Goal: Task Accomplishment & Management: Use online tool/utility

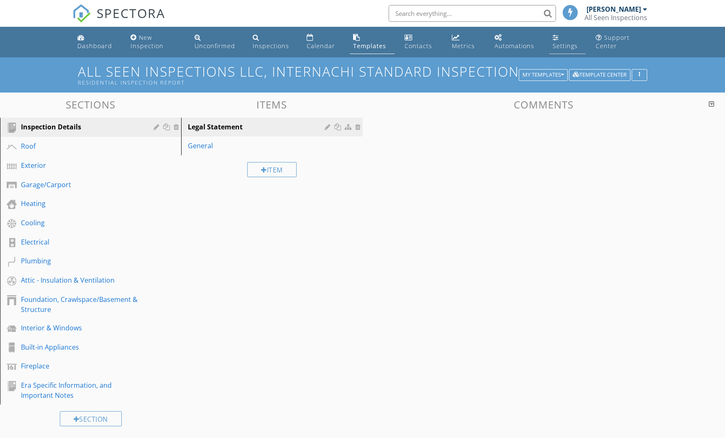
click at [555, 37] on div "Settings" at bounding box center [556, 37] width 6 height 7
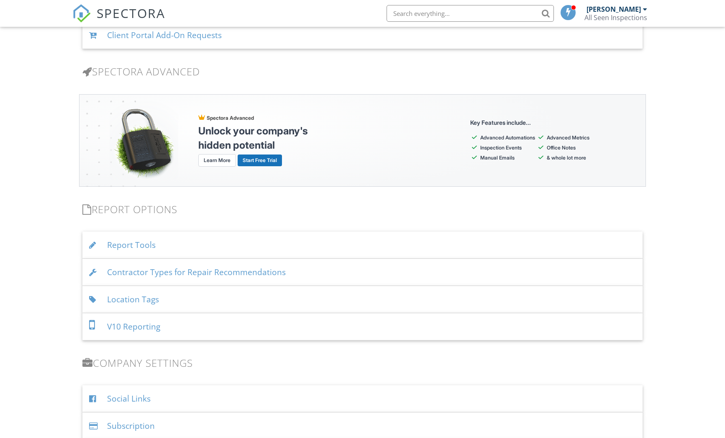
scroll to position [715, 0]
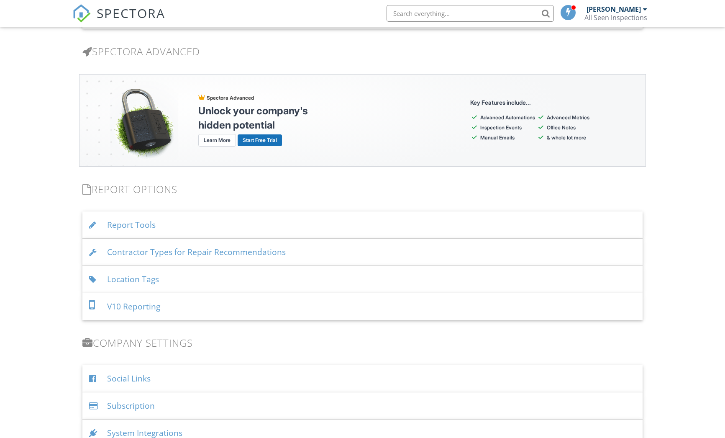
click at [147, 276] on div "Location Tags" at bounding box center [362, 279] width 560 height 27
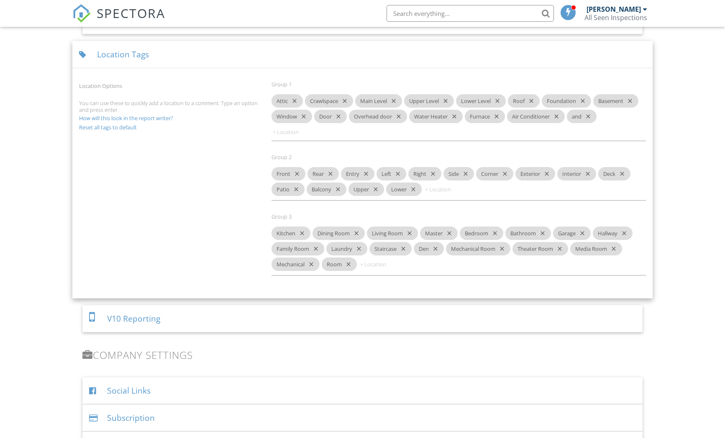
scroll to position [915, 0]
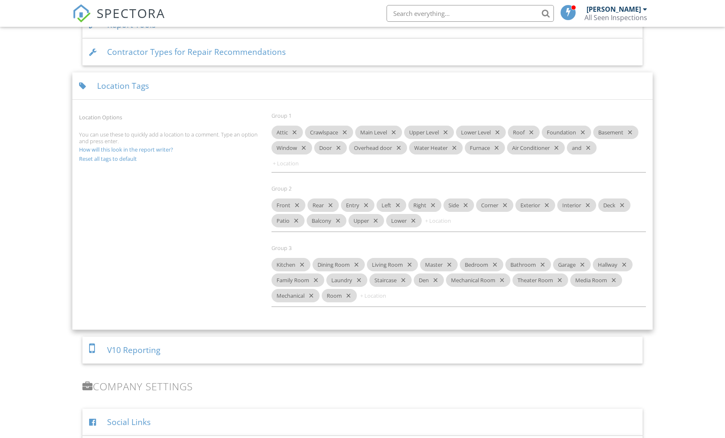
click at [350, 295] on icon "close" at bounding box center [347, 295] width 10 height 13
type input "Closet"
type input "Master Bedroom"
type input "Master Bathroom"
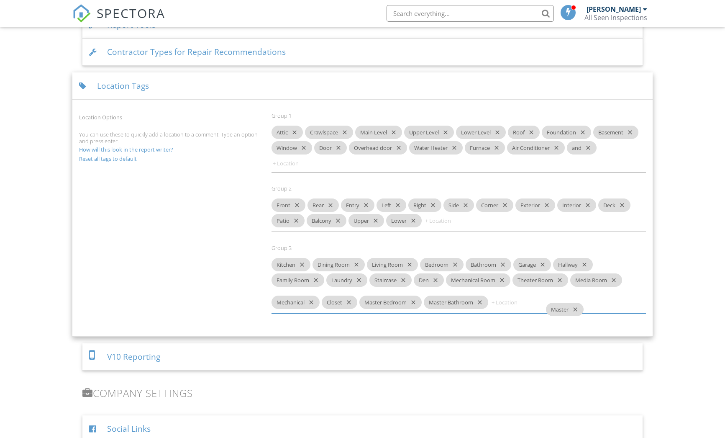
drag, startPoint x: 443, startPoint y: 264, endPoint x: 559, endPoint y: 305, distance: 123.5
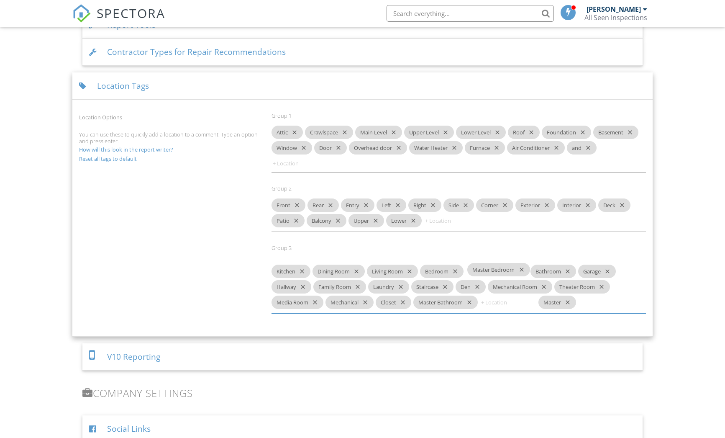
drag, startPoint x: 384, startPoint y: 296, endPoint x: 491, endPoint y: 270, distance: 110.3
drag, startPoint x: 445, startPoint y: 295, endPoint x: 572, endPoint y: 271, distance: 128.7
drag, startPoint x: 293, startPoint y: 278, endPoint x: 558, endPoint y: 269, distance: 265.1
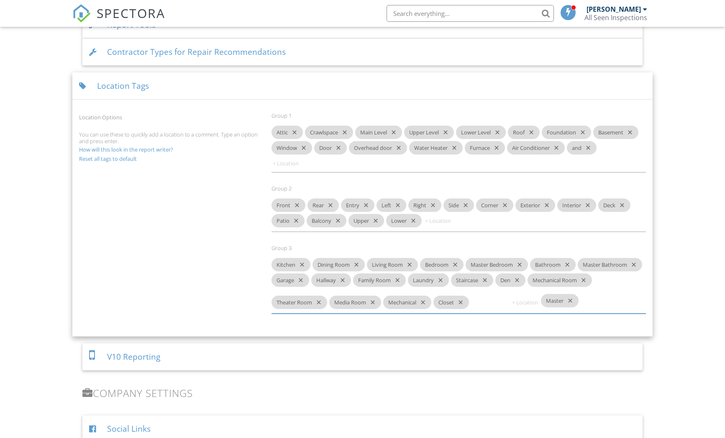
drag, startPoint x: 614, startPoint y: 292, endPoint x: 553, endPoint y: 297, distance: 61.3
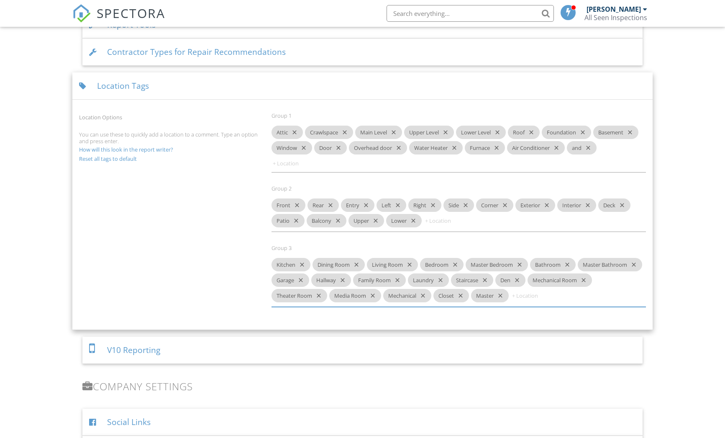
click at [322, 295] on icon "close" at bounding box center [317, 295] width 10 height 13
click at [369, 296] on icon "close" at bounding box center [364, 295] width 10 height 13
click at [441, 219] on input at bounding box center [449, 220] width 50 height 13
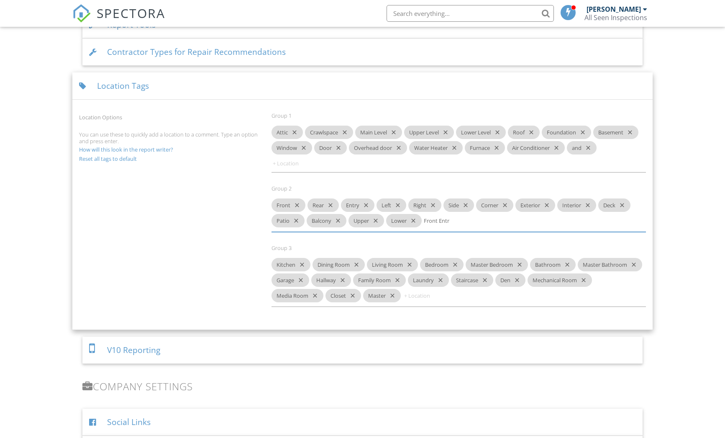
type input "Front Entry"
type input "Rear Entry"
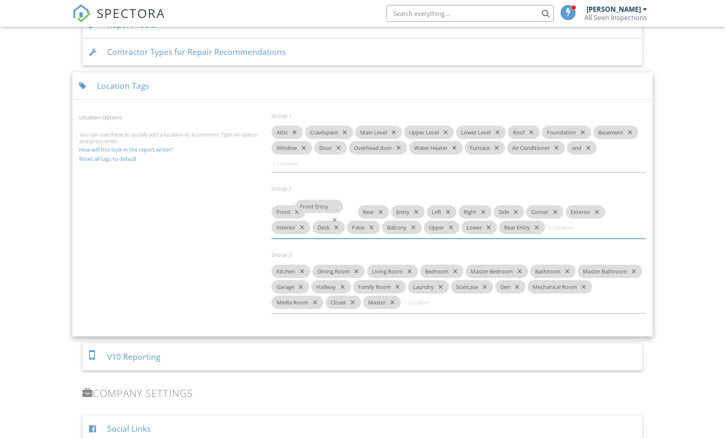
drag, startPoint x: 449, startPoint y: 222, endPoint x: 327, endPoint y: 211, distance: 122.3
drag, startPoint x: 516, startPoint y: 221, endPoint x: 394, endPoint y: 213, distance: 122.1
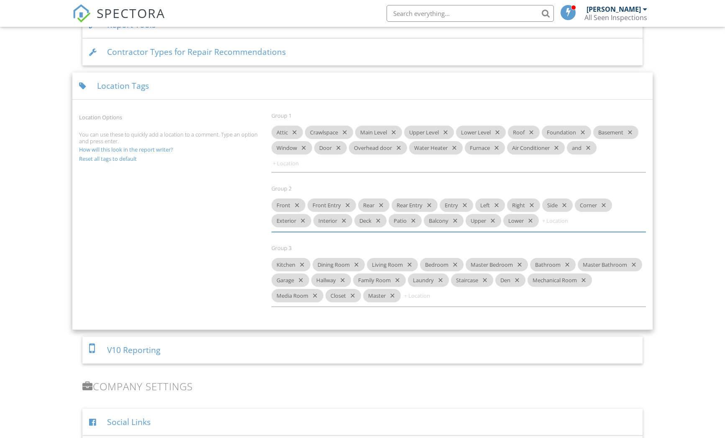
click at [466, 205] on icon "close" at bounding box center [463, 204] width 10 height 13
click at [499, 148] on icon "close" at bounding box center [495, 147] width 10 height 13
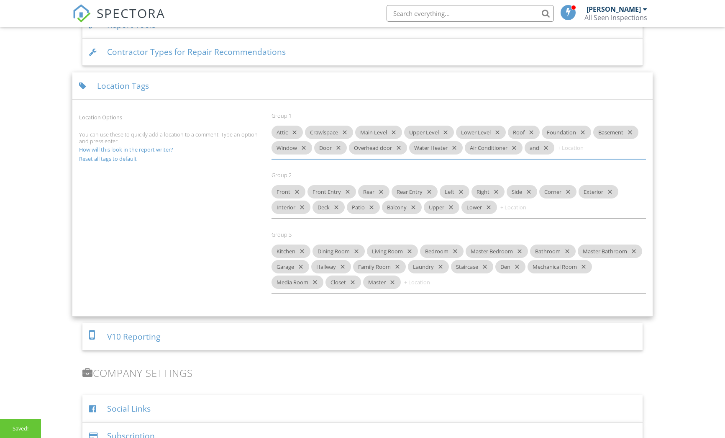
click at [456, 147] on icon "close" at bounding box center [453, 147] width 10 height 13
click at [460, 147] on icon "close" at bounding box center [457, 147] width 10 height 13
click at [400, 147] on icon "close" at bounding box center [397, 147] width 10 height 13
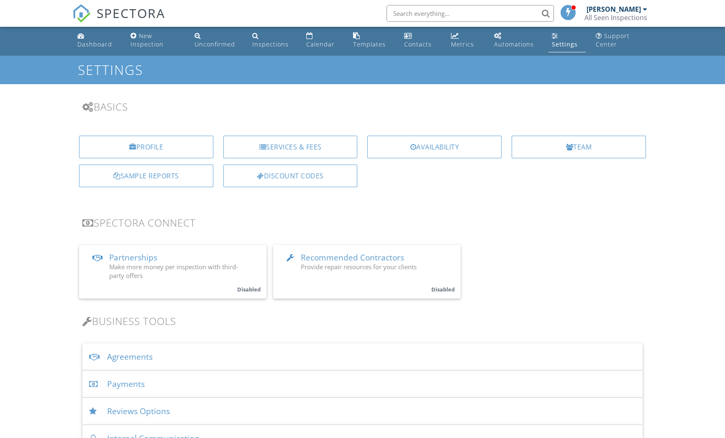
scroll to position [0, 0]
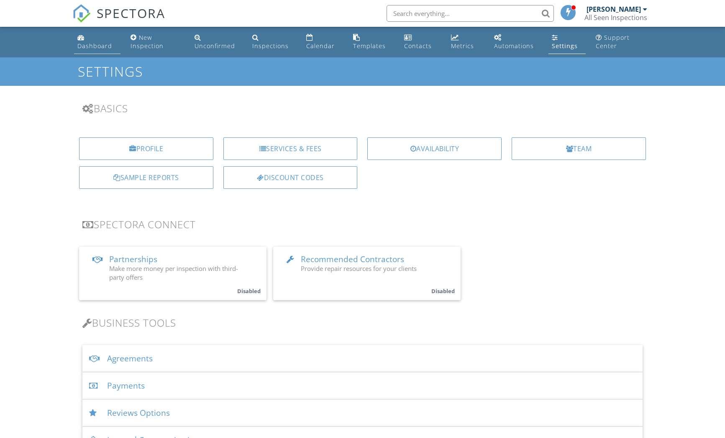
click at [95, 39] on link "Dashboard" at bounding box center [97, 42] width 46 height 24
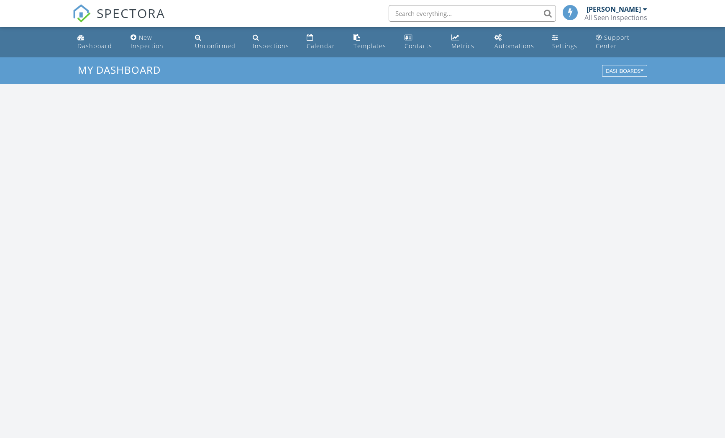
scroll to position [775, 738]
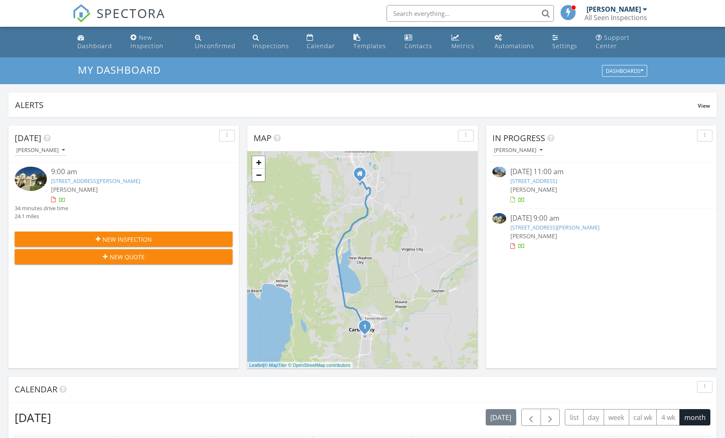
click at [53, 201] on div at bounding box center [53, 199] width 5 height 5
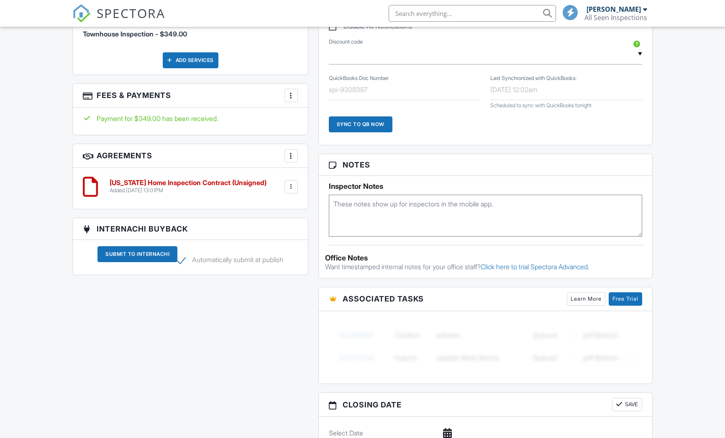
scroll to position [490, 0]
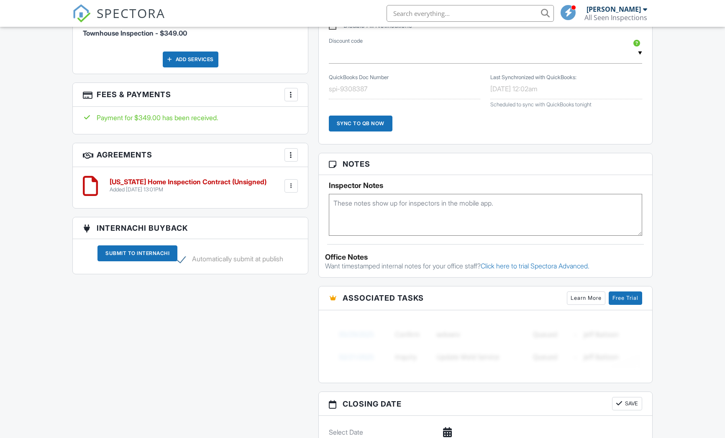
click at [205, 185] on h6 "Nevada Home Inspection Contract (Unsigned)" at bounding box center [188, 182] width 157 height 8
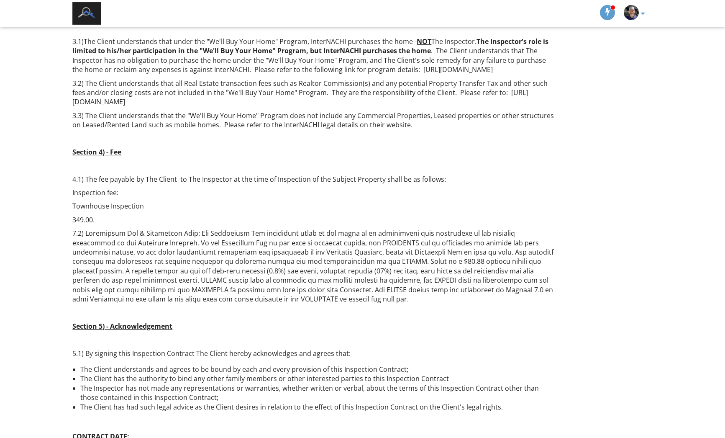
scroll to position [1591, 0]
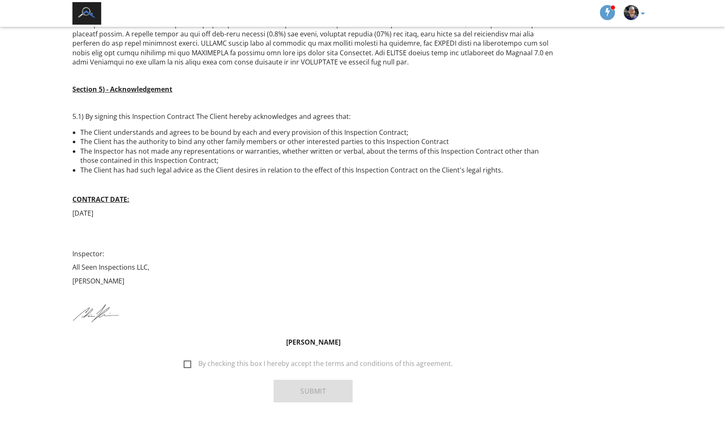
click at [188, 360] on label "By checking this box I hereby accept the terms and conditions of this agreement." at bounding box center [318, 365] width 269 height 10
click at [184, 357] on input "By checking this box I hereby accept the terms and conditions of this agreement." at bounding box center [181, 359] width 5 height 5
checkbox input "true"
click at [319, 382] on button "Submit" at bounding box center [313, 391] width 79 height 23
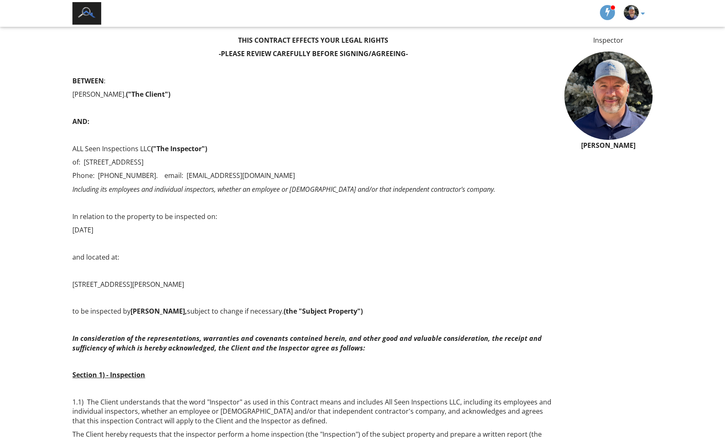
scroll to position [0, 0]
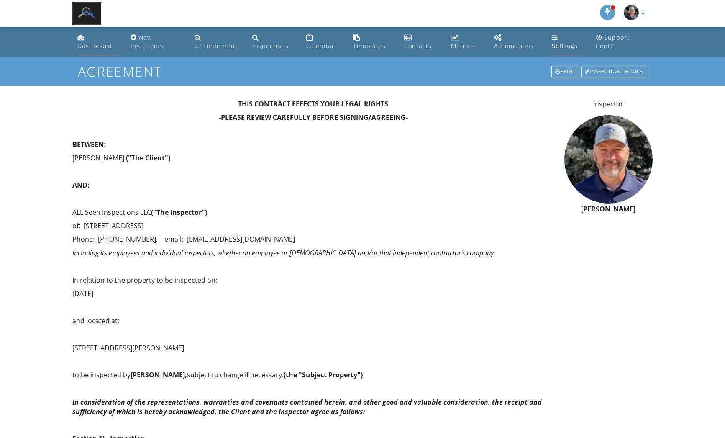
click at [101, 49] on div "Dashboard" at bounding box center [94, 46] width 35 height 8
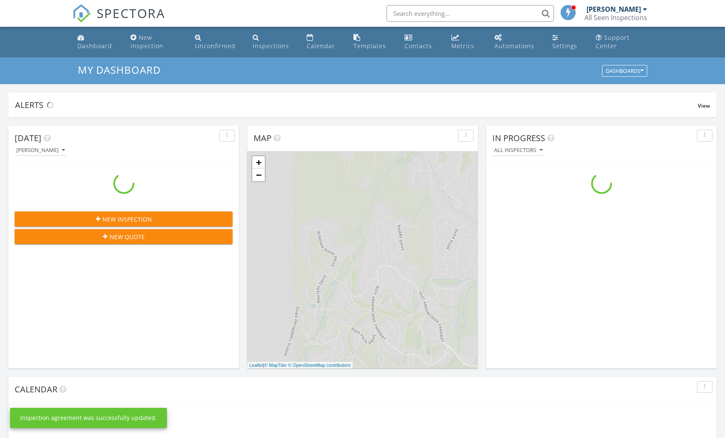
scroll to position [775, 738]
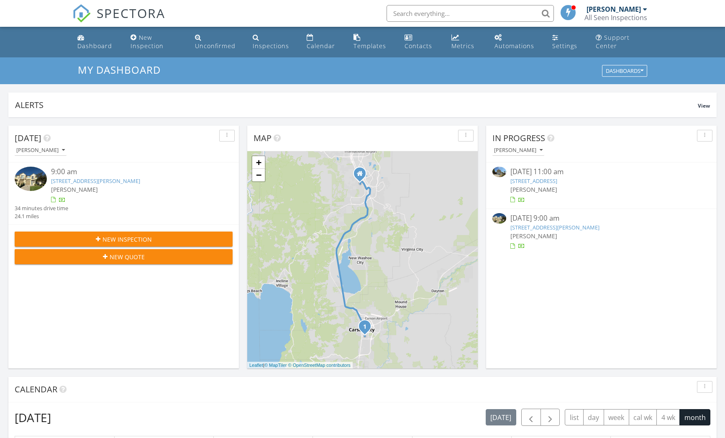
click at [532, 235] on span "[PERSON_NAME]" at bounding box center [534, 236] width 47 height 8
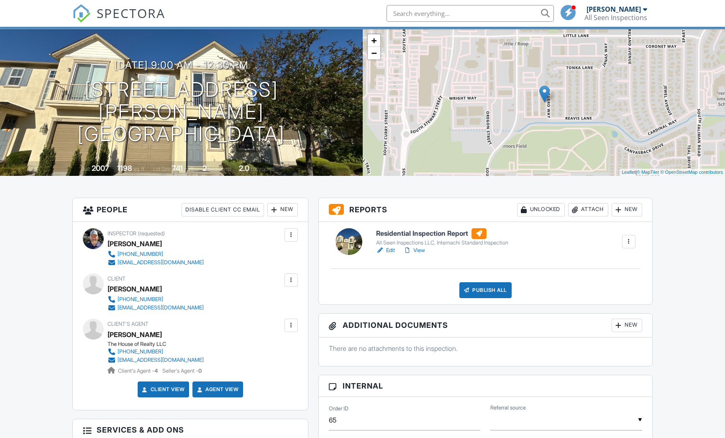
click at [422, 252] on link "View" at bounding box center [415, 250] width 22 height 8
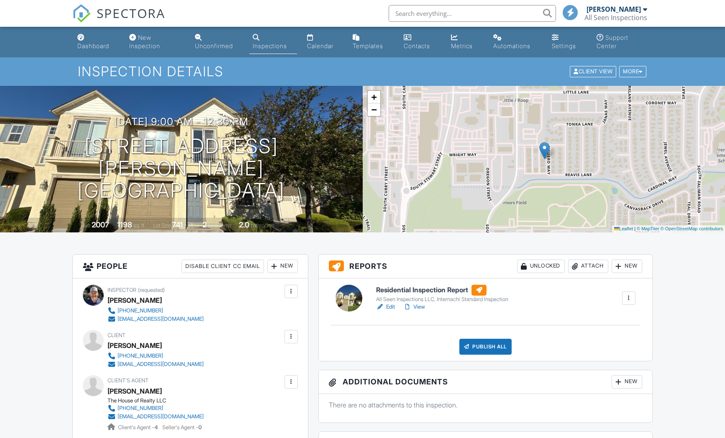
click at [421, 306] on link "View" at bounding box center [415, 307] width 22 height 8
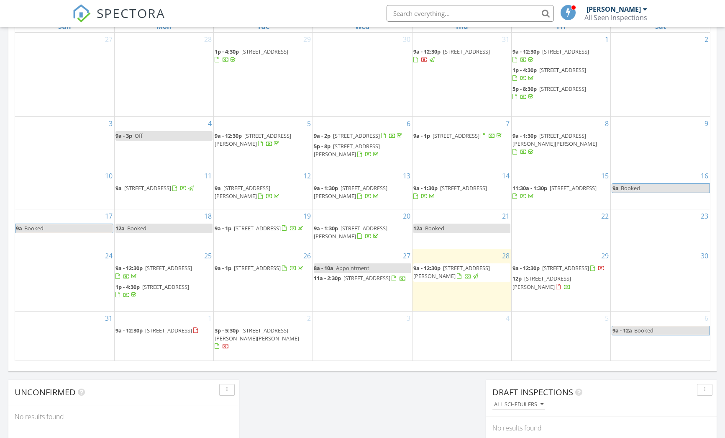
scroll to position [418, 0]
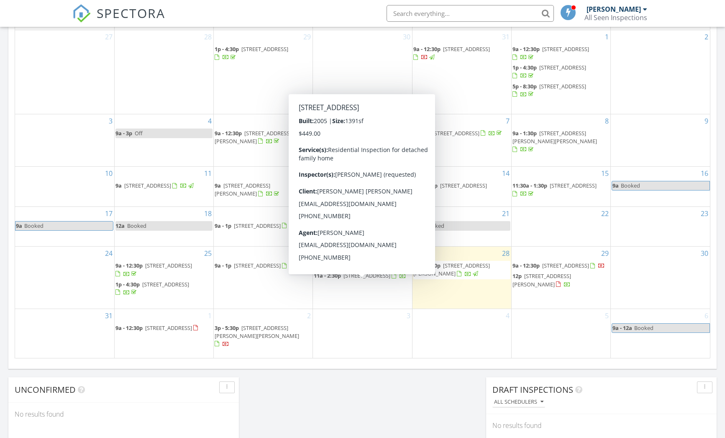
click at [367, 393] on div "[DATE] [PERSON_NAME] 9:00 am [STREET_ADDRESS][PERSON_NAME] [PERSON_NAME] 34 min…" at bounding box center [362, 80] width 725 height 762
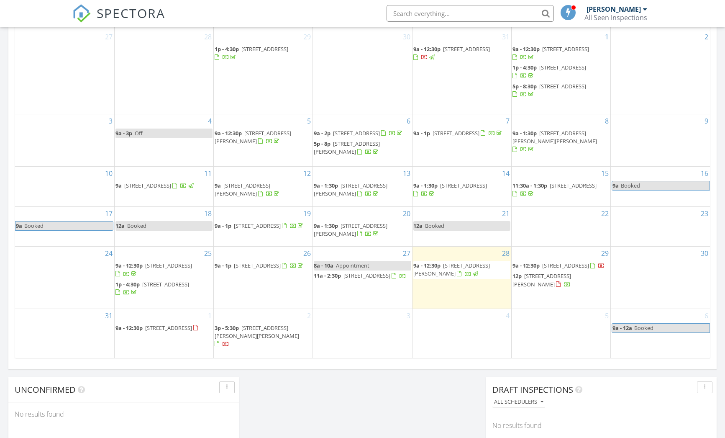
scroll to position [0, 0]
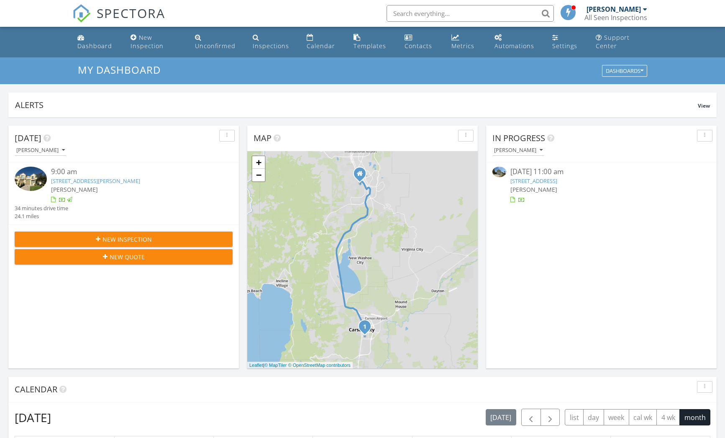
click at [535, 190] on span "[PERSON_NAME]" at bounding box center [534, 189] width 47 height 8
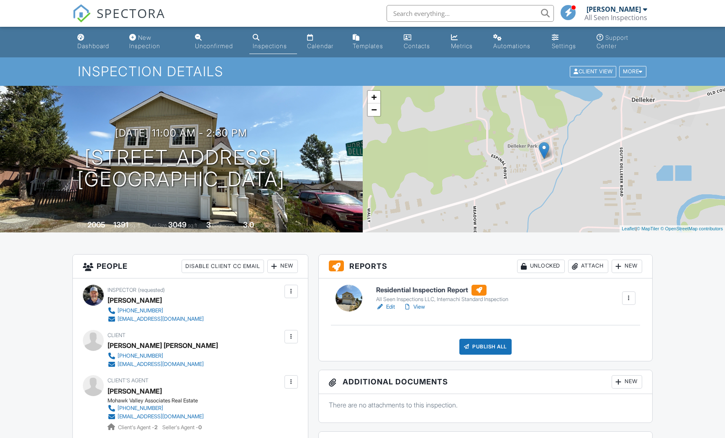
click at [393, 306] on link "Edit" at bounding box center [385, 307] width 19 height 8
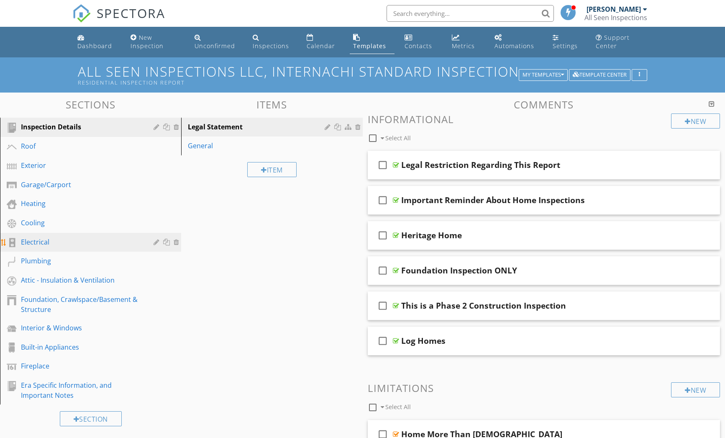
click at [59, 243] on div "Electrical" at bounding box center [81, 242] width 121 height 10
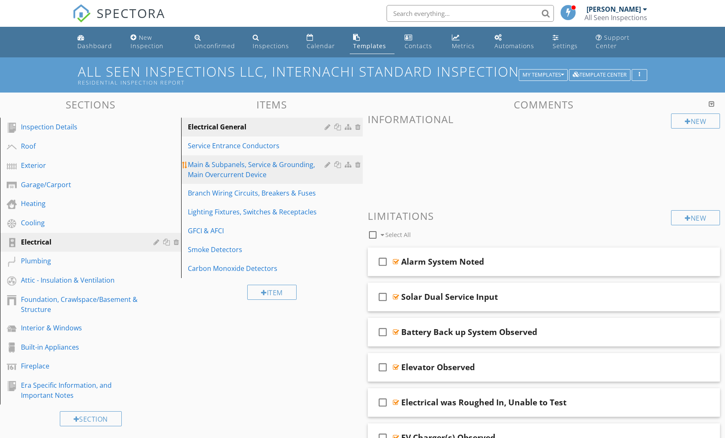
click at [226, 172] on div "Main & Subpanels, Service & Grounding, Main Overcurrent Device" at bounding box center [257, 169] width 139 height 20
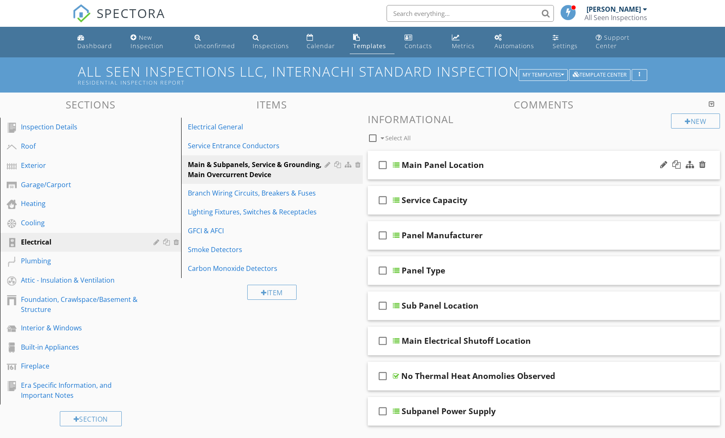
click at [395, 165] on div at bounding box center [396, 165] width 7 height 7
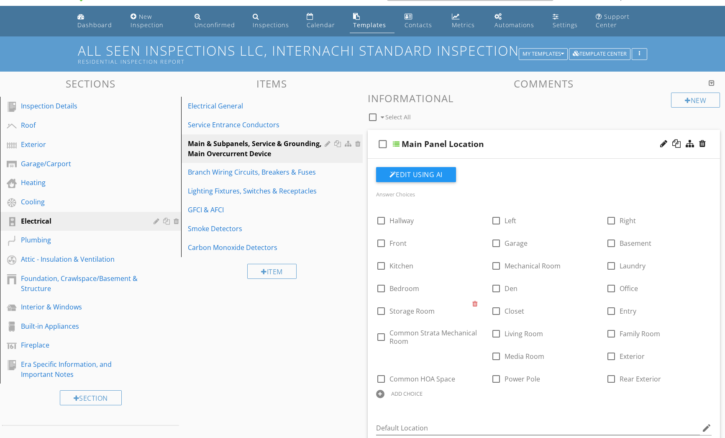
scroll to position [79, 0]
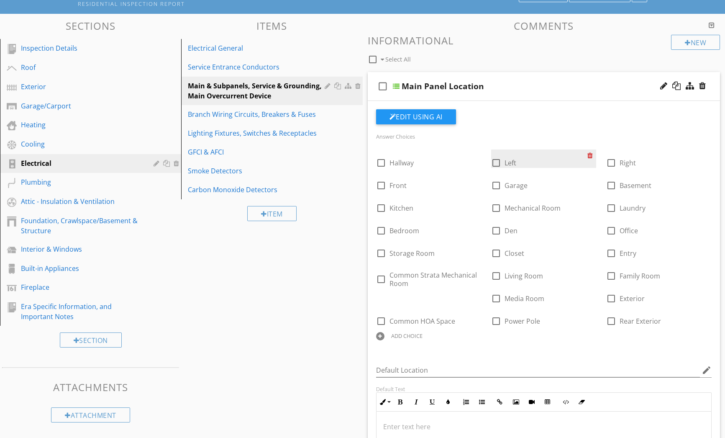
click at [591, 155] on div at bounding box center [592, 155] width 9 height 12
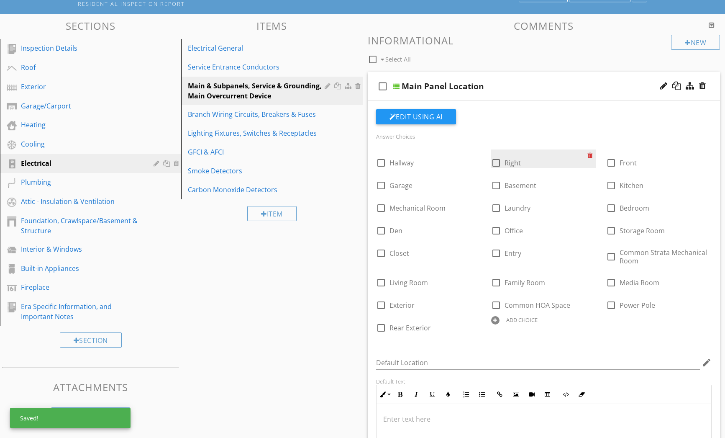
click at [593, 153] on div at bounding box center [592, 155] width 9 height 12
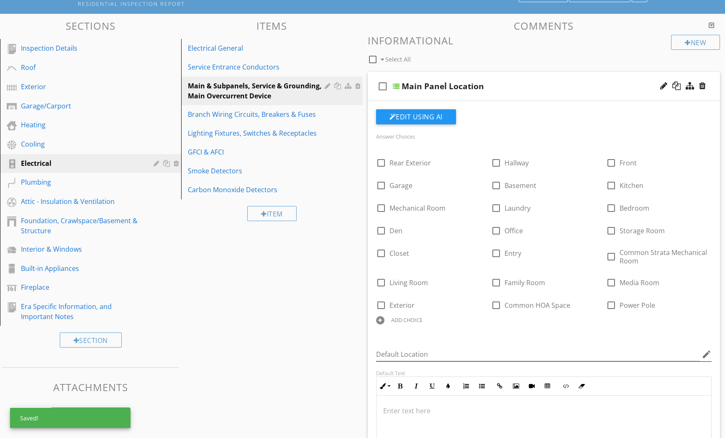
click at [420, 355] on input "Default Location" at bounding box center [538, 354] width 324 height 14
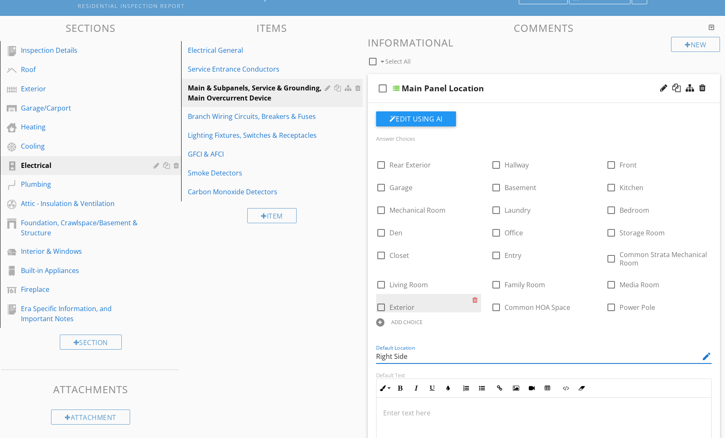
scroll to position [74, 0]
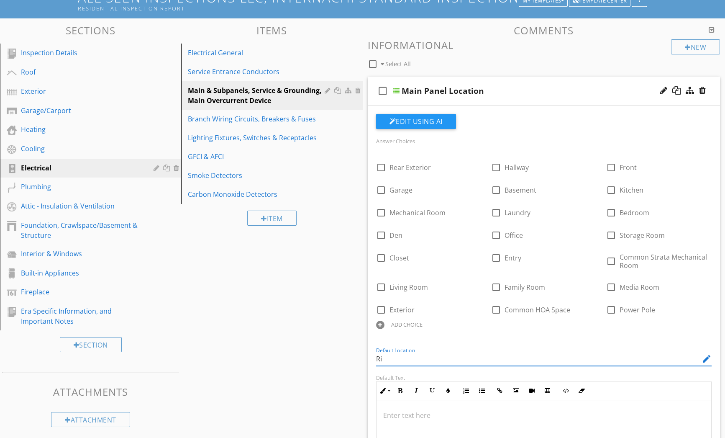
type input "R"
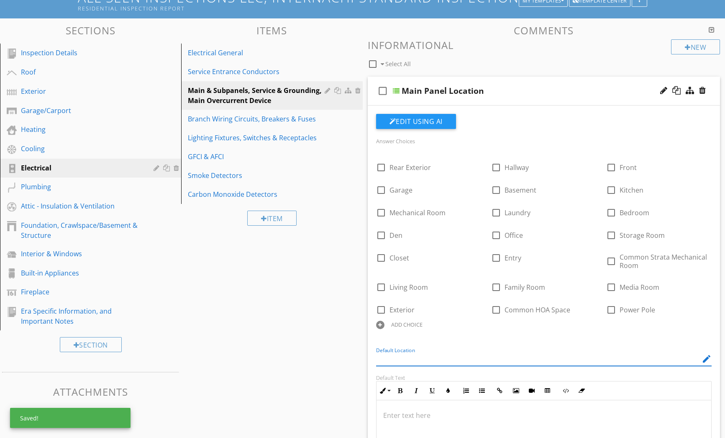
click at [381, 323] on div at bounding box center [380, 325] width 8 height 8
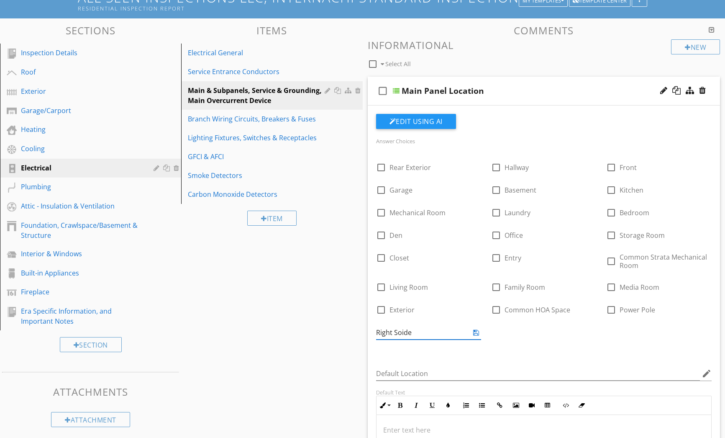
type input "Right Soide"
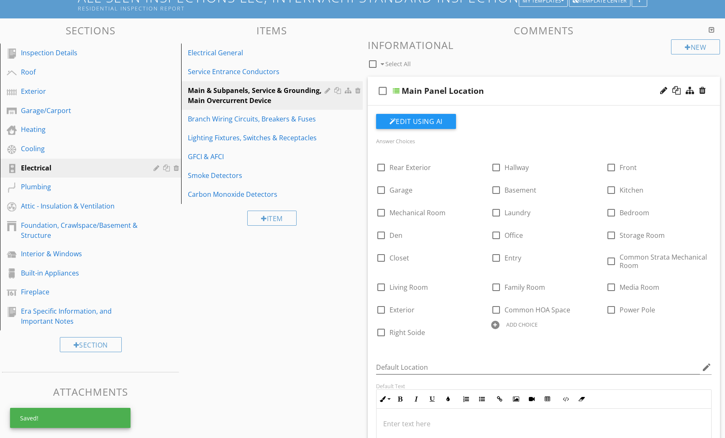
click at [0, 0] on div at bounding box center [0, 0] width 0 height 0
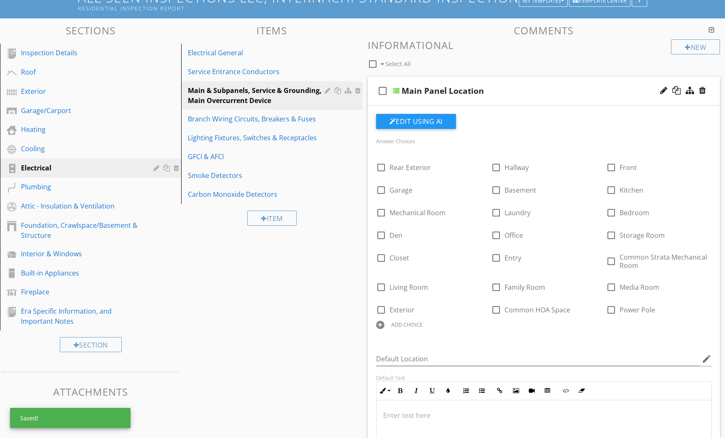
click at [391, 324] on div "ADD CHOICE" at bounding box center [406, 324] width 31 height 7
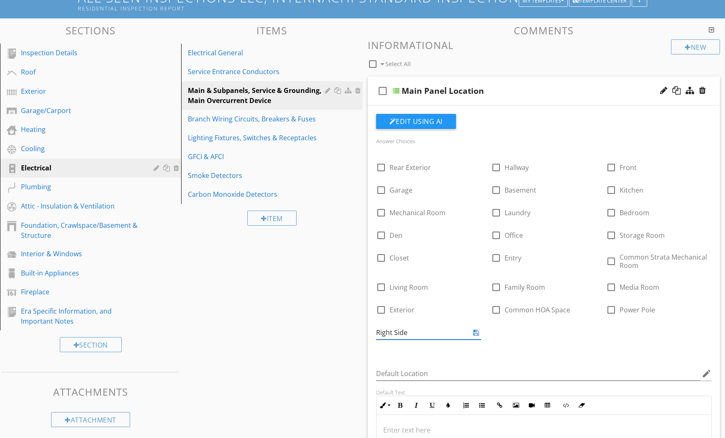
type input "Right Side"
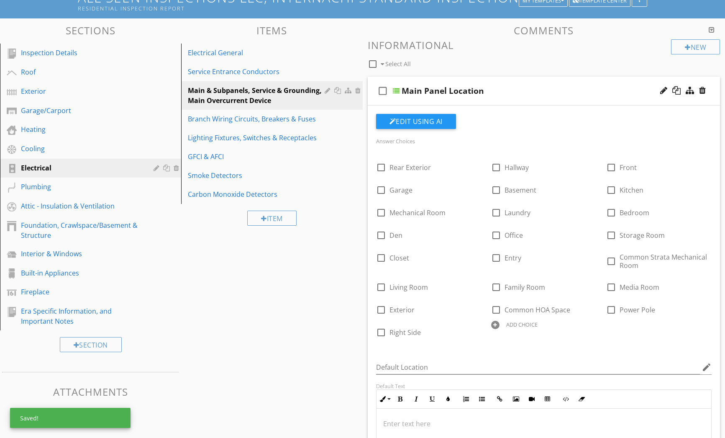
click at [497, 326] on div at bounding box center [495, 325] width 8 height 8
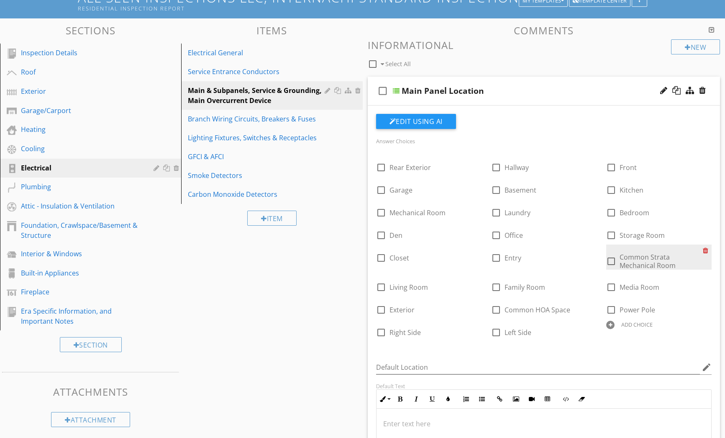
click at [704, 249] on div at bounding box center [707, 250] width 9 height 12
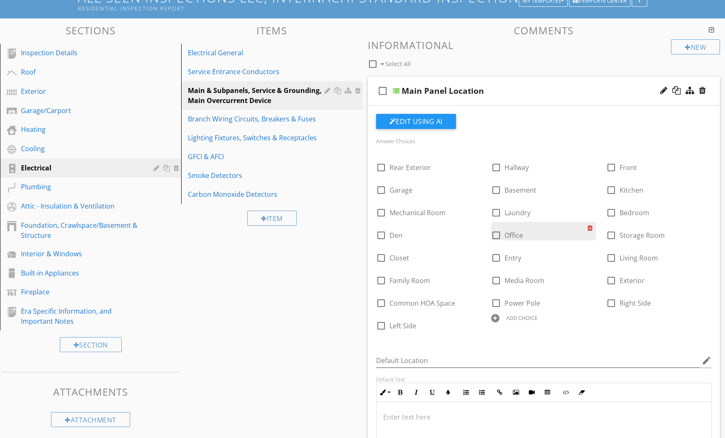
click at [592, 226] on div at bounding box center [592, 228] width 9 height 12
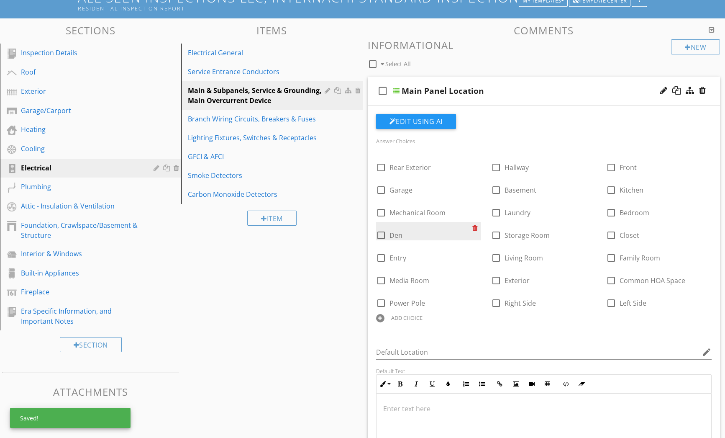
click at [478, 225] on div at bounding box center [477, 228] width 9 height 12
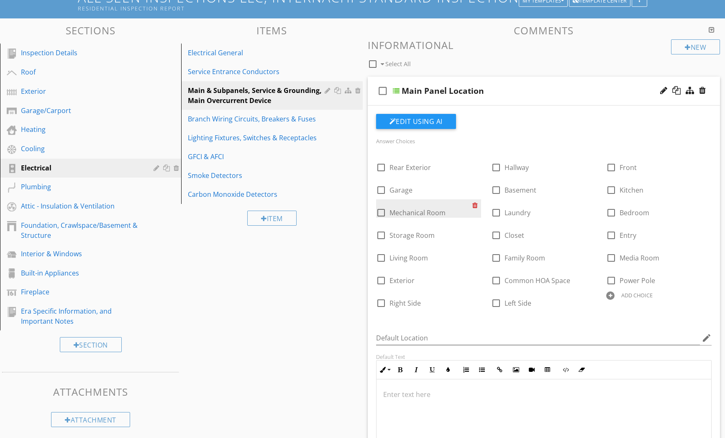
click at [476, 205] on div at bounding box center [477, 205] width 9 height 12
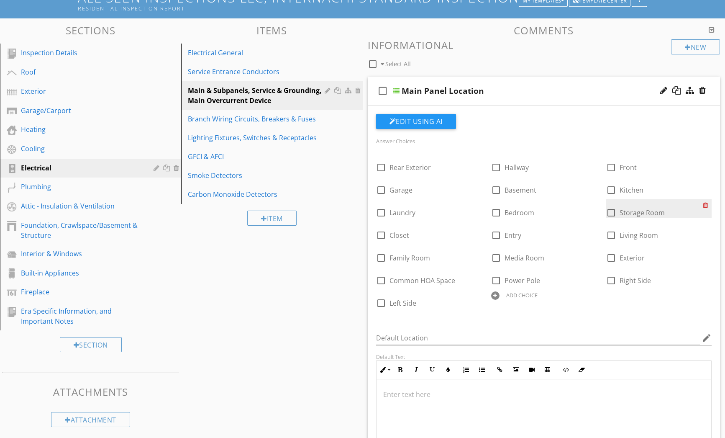
click at [709, 203] on div at bounding box center [707, 205] width 9 height 12
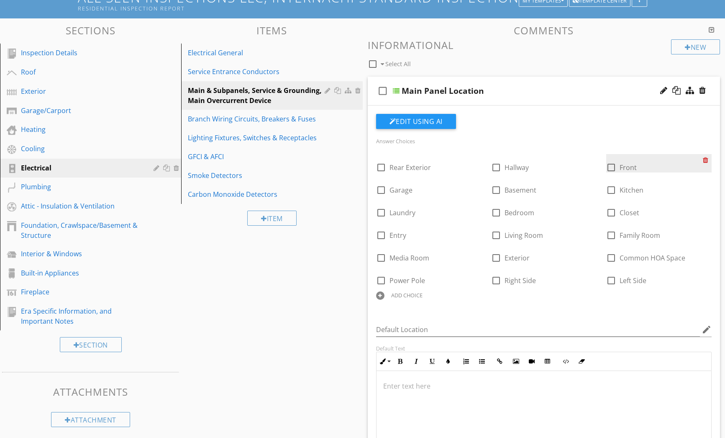
click at [707, 159] on div at bounding box center [707, 160] width 9 height 12
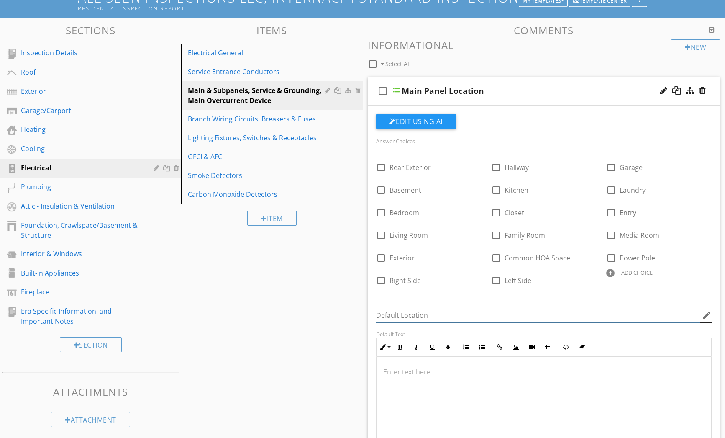
click at [398, 318] on input "Default Location" at bounding box center [538, 316] width 324 height 14
click at [417, 293] on div "Answer Choices check_box_outline_blank Rear Exterior check_box_outline_blank Ha…" at bounding box center [544, 217] width 346 height 162
click at [630, 269] on div "ADD CHOICE" at bounding box center [637, 272] width 31 height 7
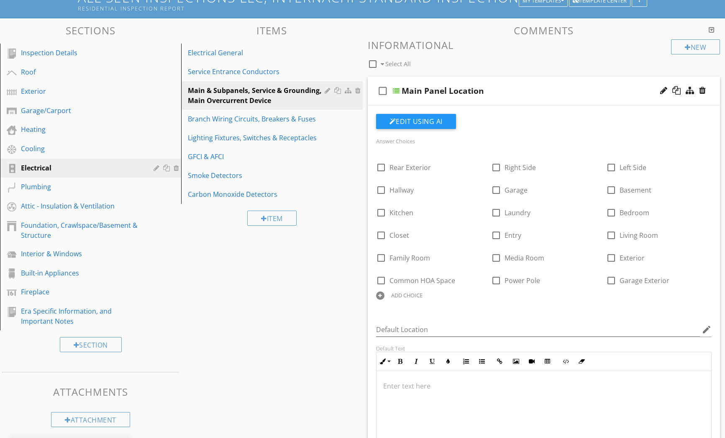
click at [408, 294] on div "ADD CHOICE" at bounding box center [406, 295] width 31 height 7
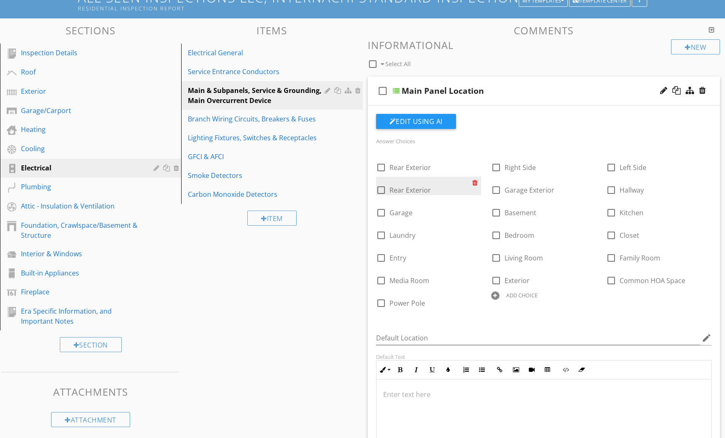
click at [477, 183] on div at bounding box center [477, 183] width 9 height 12
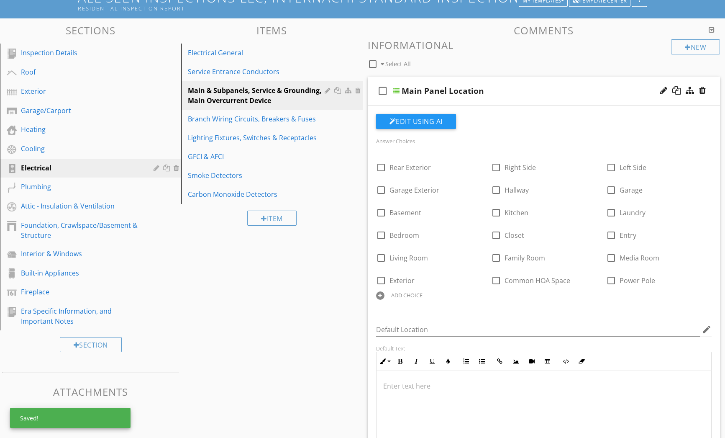
click at [402, 293] on div "ADD CHOICE" at bounding box center [406, 295] width 31 height 7
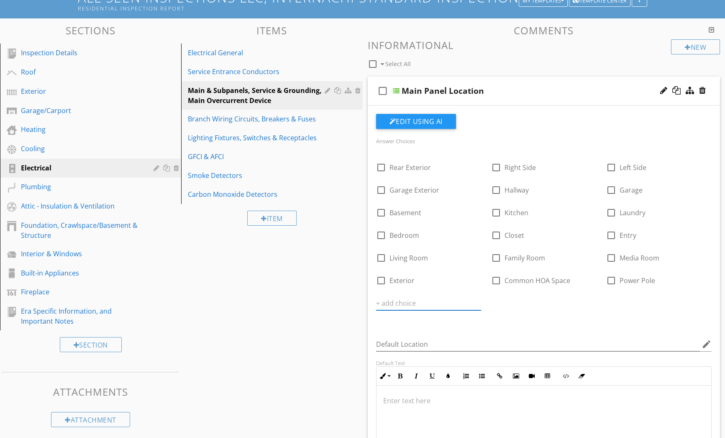
type input "f"
type input "Front Exterior"
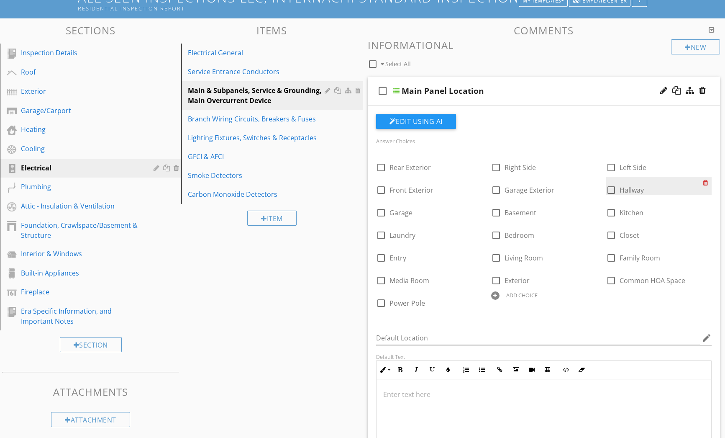
click at [707, 182] on div at bounding box center [707, 183] width 9 height 12
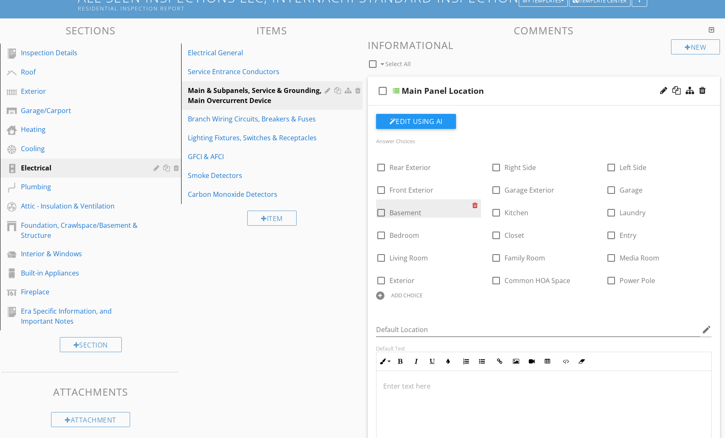
click at [476, 204] on div at bounding box center [477, 205] width 9 height 12
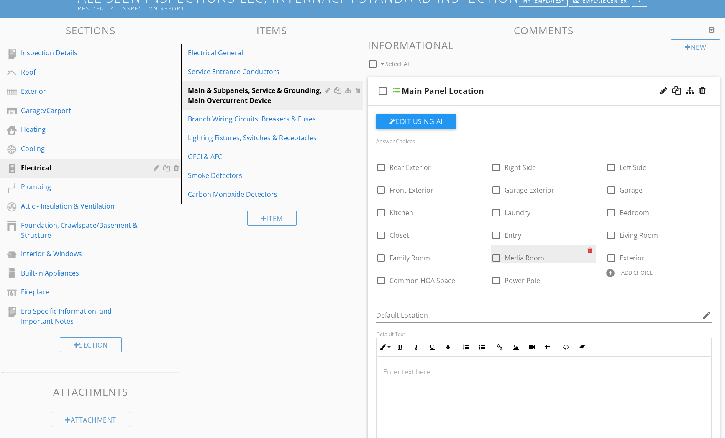
click at [590, 250] on div at bounding box center [592, 250] width 9 height 12
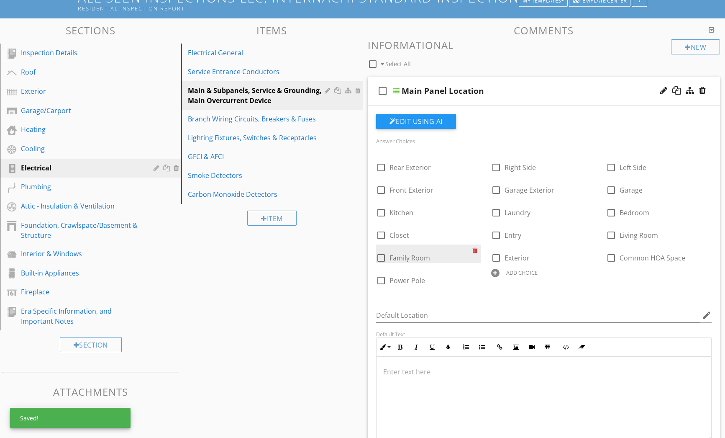
click at [475, 250] on div at bounding box center [477, 250] width 9 height 12
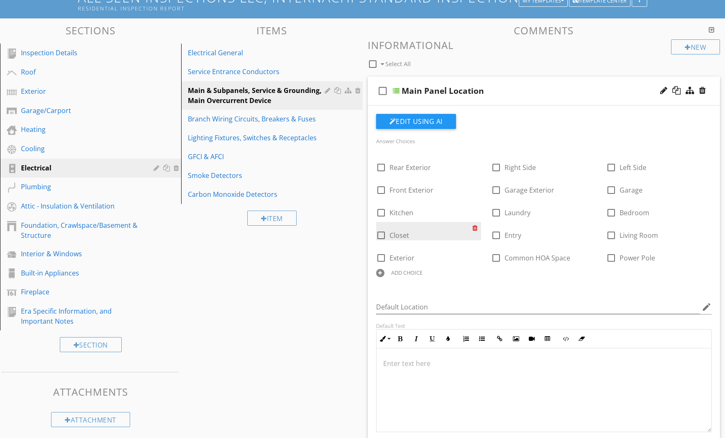
click at [476, 226] on div at bounding box center [477, 228] width 9 height 12
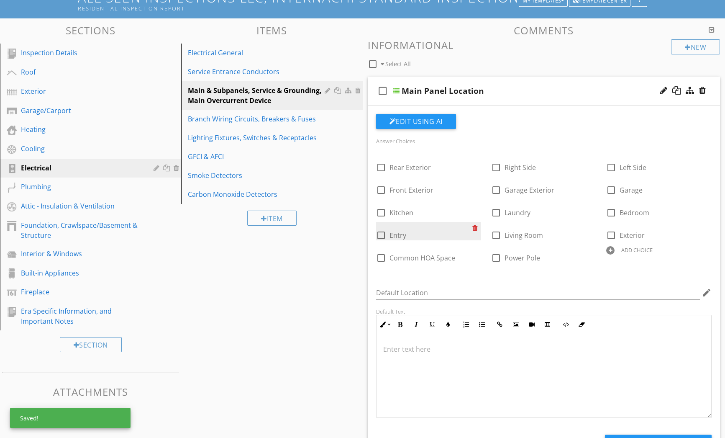
click at [476, 226] on div at bounding box center [477, 228] width 9 height 12
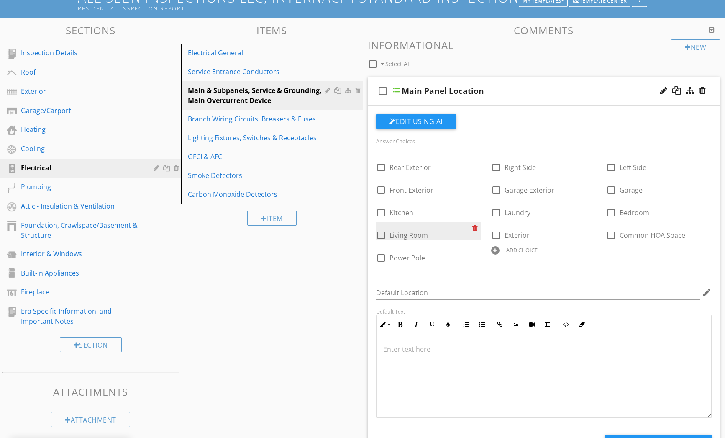
click at [476, 226] on div at bounding box center [477, 228] width 9 height 12
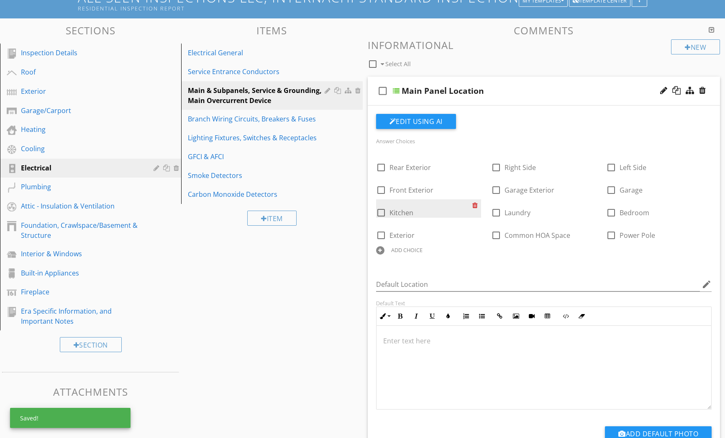
click at [476, 203] on div at bounding box center [477, 205] width 9 height 12
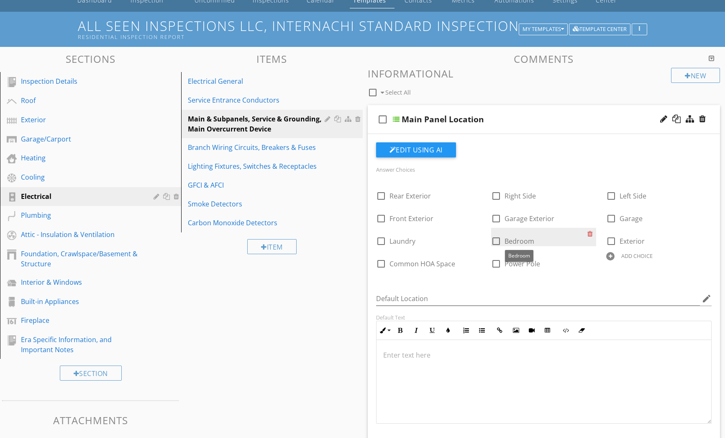
scroll to position [0, 0]
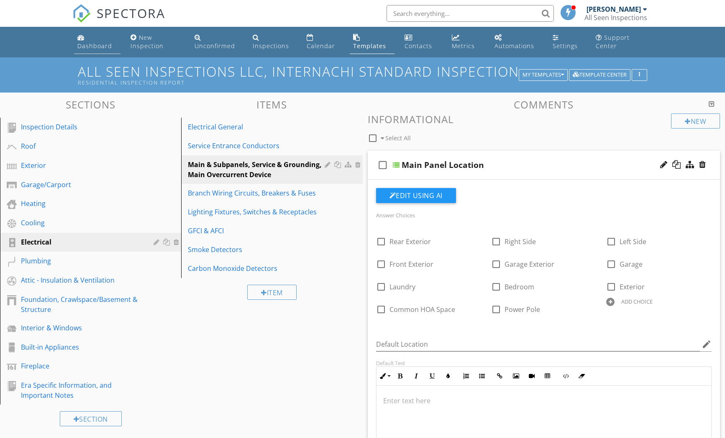
click at [103, 40] on link "Dashboard" at bounding box center [97, 42] width 46 height 24
